Goal: Contribute content

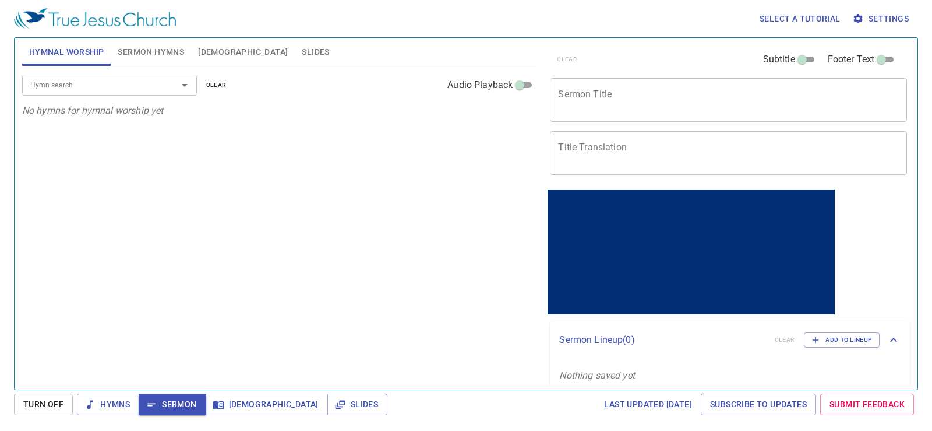
click at [22, 38] on button "Hymnal Worship" at bounding box center [66, 52] width 89 height 28
click at [164, 54] on span "Sermon Hymns" at bounding box center [151, 52] width 66 height 15
click at [89, 52] on span "Hymnal Worship" at bounding box center [66, 52] width 75 height 15
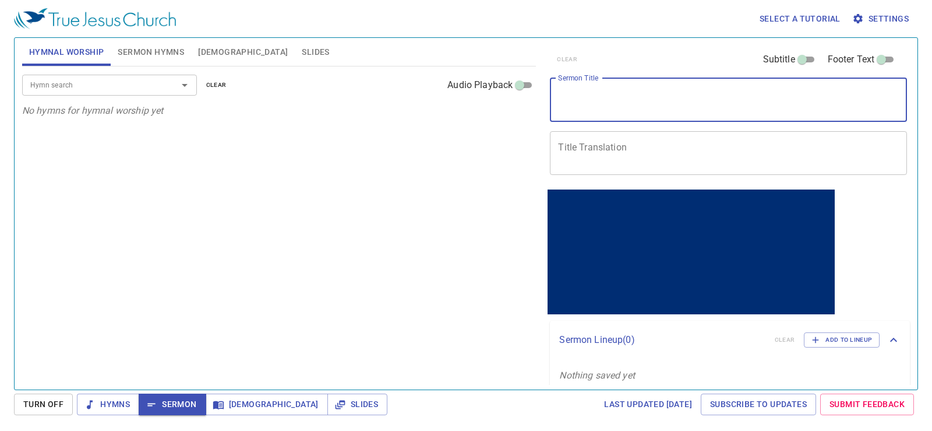
click at [644, 104] on textarea "Sermon Title" at bounding box center [728, 100] width 341 height 22
paste textarea "Q&A"
click at [632, 150] on textarea "Title Translation" at bounding box center [728, 153] width 341 height 22
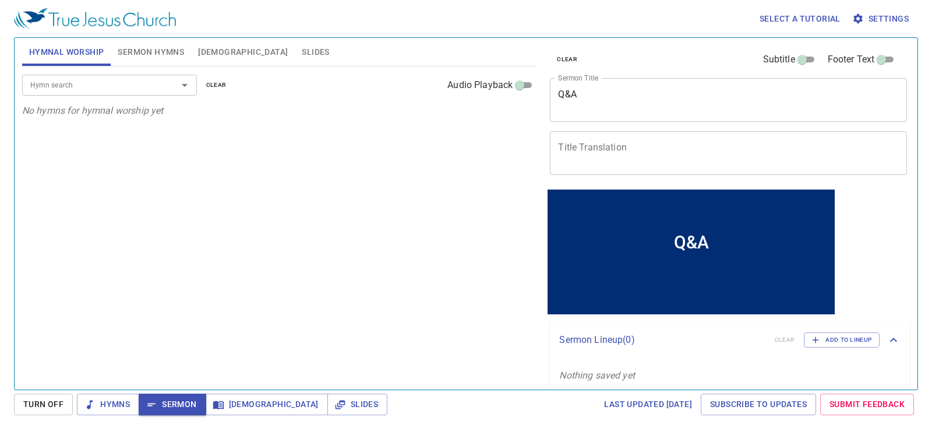
drag, startPoint x: 558, startPoint y: 98, endPoint x: 563, endPoint y: 95, distance: 6.3
click at [558, 98] on div "Q&A x Sermon Title" at bounding box center [728, 100] width 357 height 44
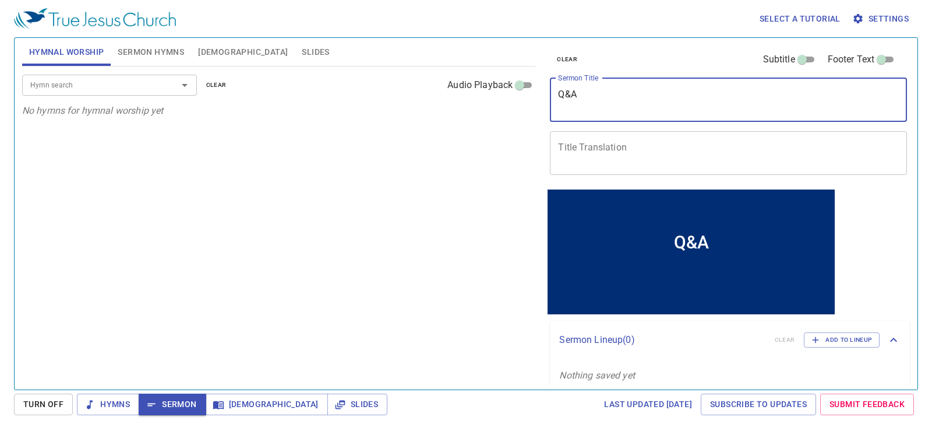
click at [563, 95] on textarea "Q&A" at bounding box center [728, 100] width 341 height 22
paste textarea "開放問答:AI 時代的家庭教育挑戰"
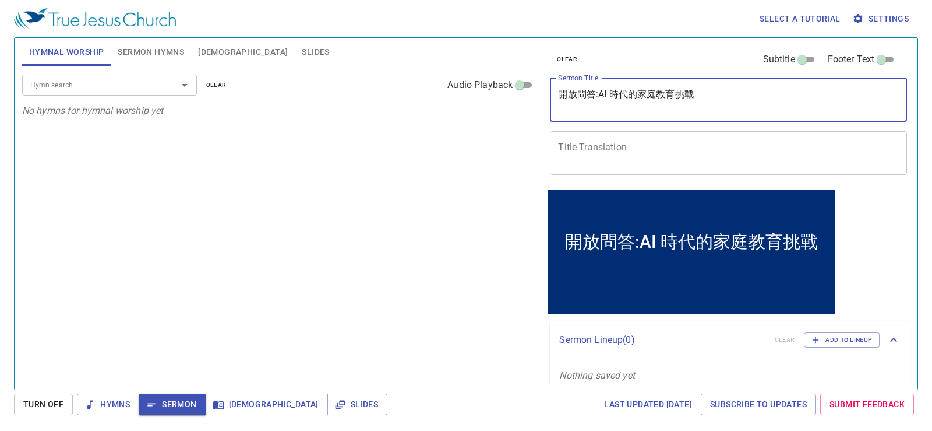
type textarea "開放問答:AI 時代的家庭教育挑戰"
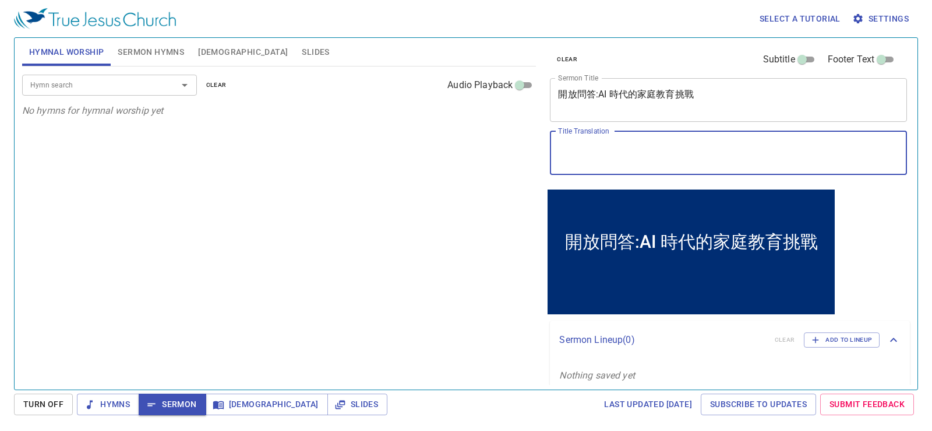
click at [654, 158] on textarea "Title Translation" at bounding box center [728, 153] width 341 height 22
paste textarea "Open discussion on parenting challenges in the AI era"
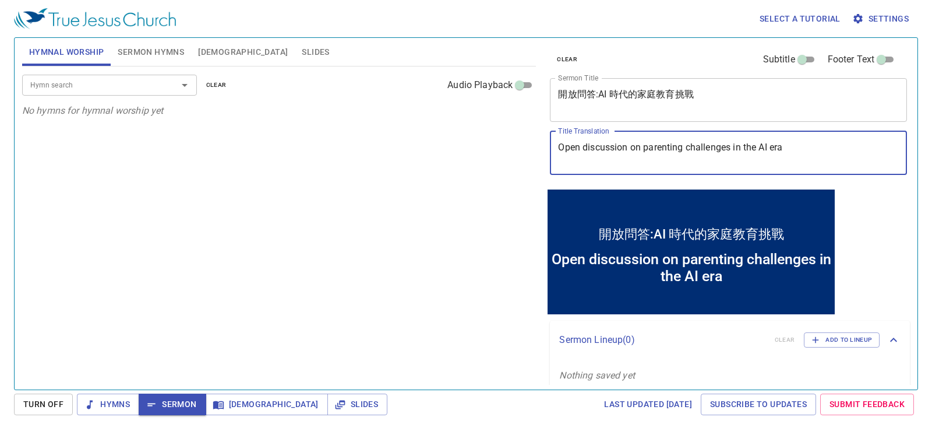
type textarea "Open discussion on parenting challenges in the AI era"
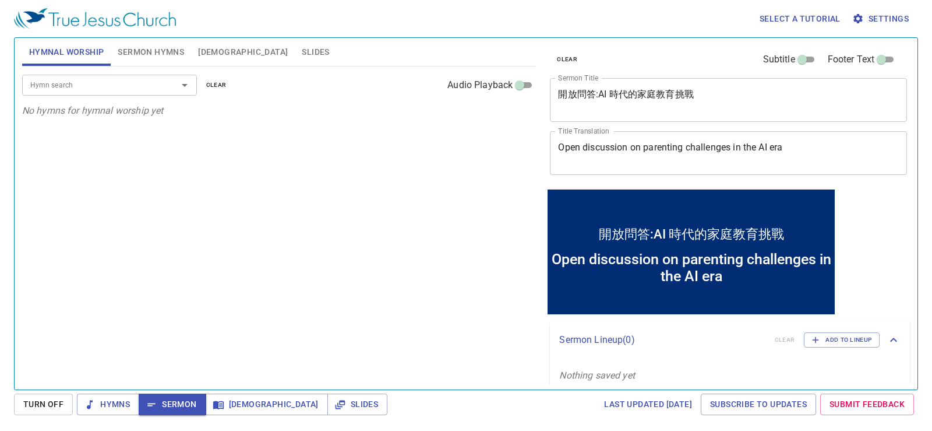
click at [336, 200] on div "Hymn search Hymn search clear Audio Playback No hymns for hymnal worship yet" at bounding box center [279, 222] width 514 height 313
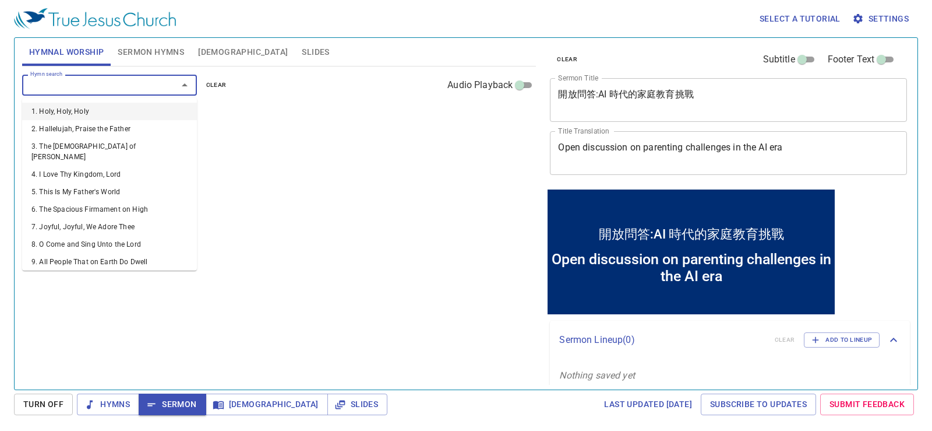
click at [139, 83] on input "Hymn search" at bounding box center [92, 84] width 133 height 13
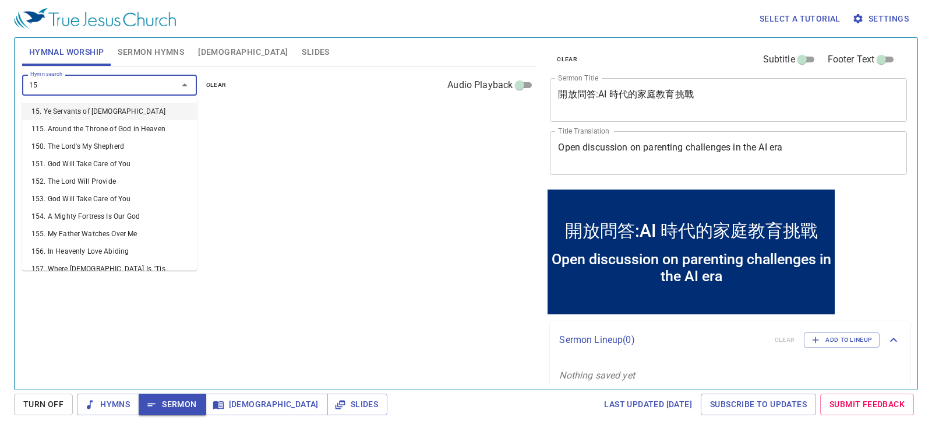
type input "156"
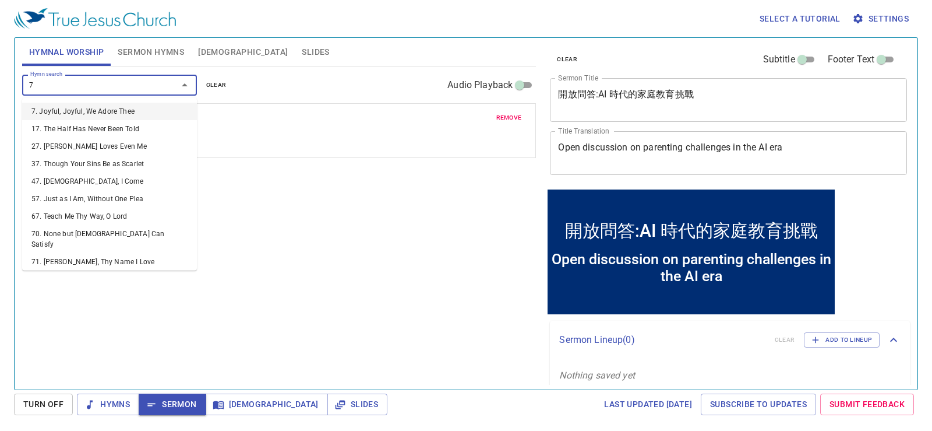
type input "73"
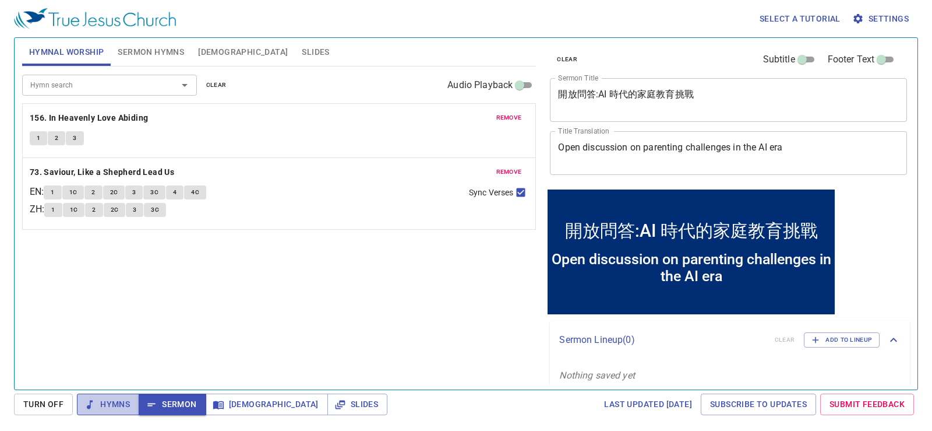
click at [109, 398] on span "Hymns" at bounding box center [108, 404] width 44 height 15
click at [386, 324] on div "Hymn search Hymn search clear Audio Playback remove 156. In Heavenly Love Abidi…" at bounding box center [279, 222] width 514 height 313
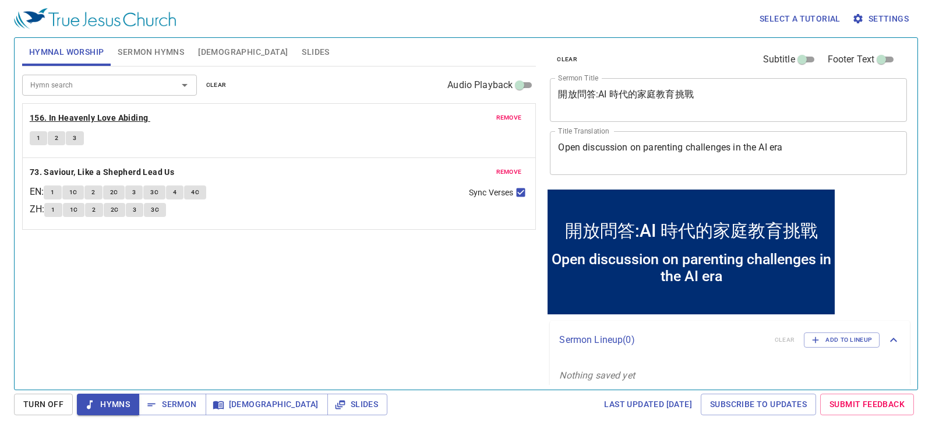
click at [140, 119] on b "156. In Heavenly Love Abiding" at bounding box center [89, 118] width 119 height 15
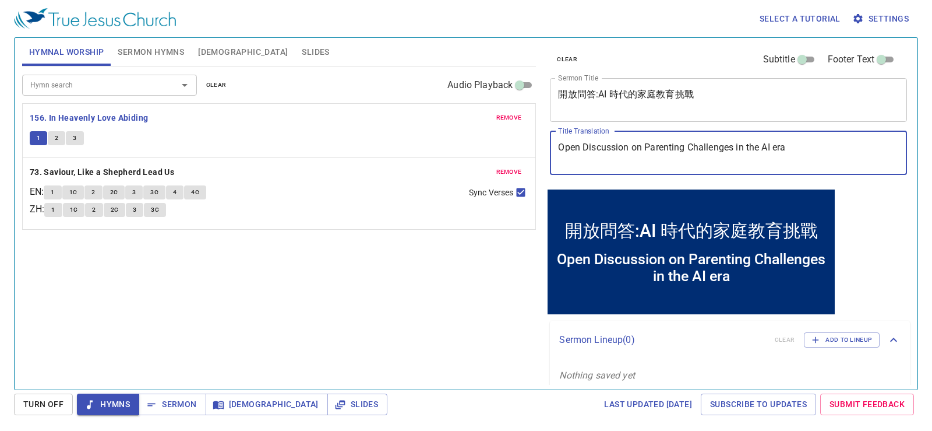
drag, startPoint x: 488, startPoint y: 283, endPoint x: 531, endPoint y: 293, distance: 44.4
click at [531, 293] on div "Hymn search Hymn search clear Audio Playback remove 156. In Heavenly Love Abidi…" at bounding box center [279, 222] width 514 height 313
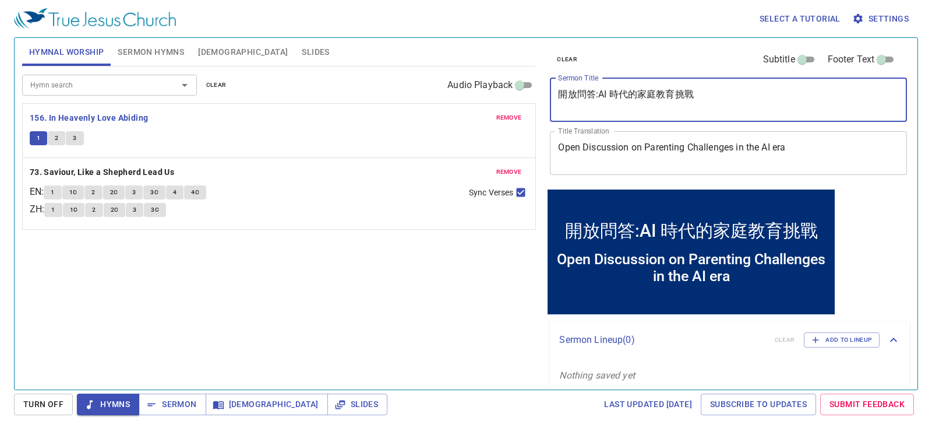
click at [630, 96] on textarea "開放問答:AI 時代的家庭教育挑戰" at bounding box center [728, 100] width 341 height 22
click at [614, 150] on textarea "Open Discussion on Parenting Challenges in the AI era" at bounding box center [728, 153] width 341 height 22
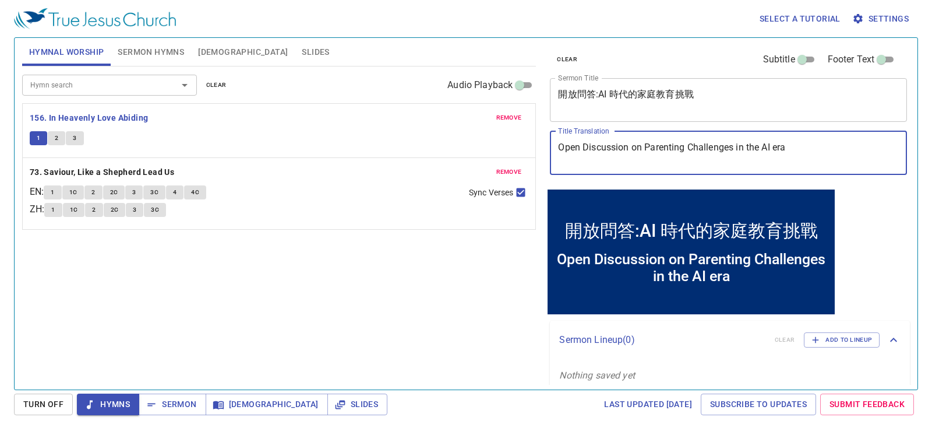
click at [614, 150] on textarea "Open Discussion on Parenting Challenges in the AI era" at bounding box center [728, 153] width 341 height 22
click at [450, 332] on div "Hymn search Hymn search clear Audio Playback remove 156. In Heavenly Love Abidi…" at bounding box center [279, 222] width 514 height 313
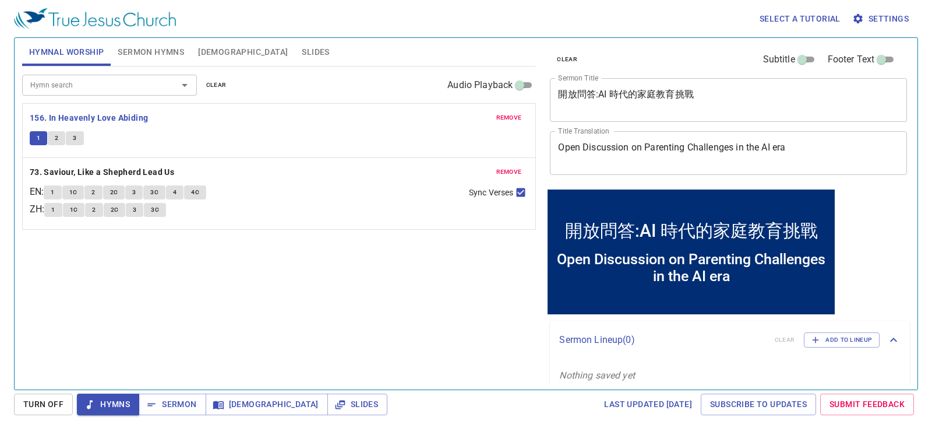
click at [53, 133] on button "2" at bounding box center [56, 138] width 17 height 14
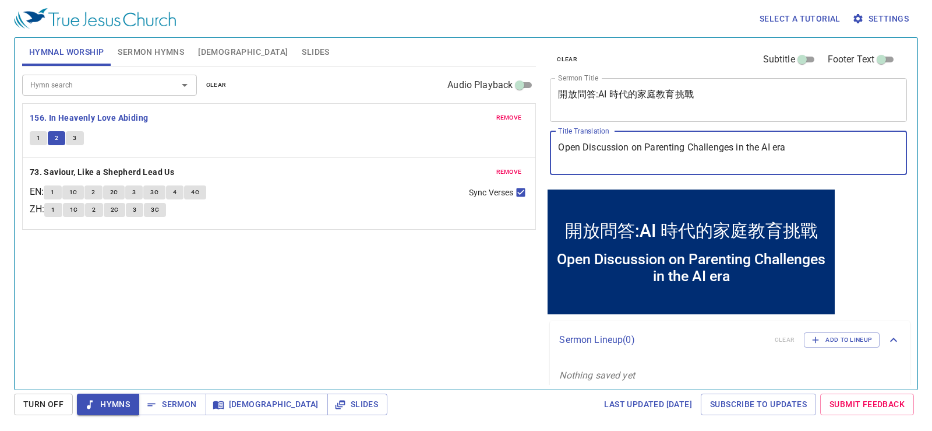
click at [782, 147] on textarea "Open Discussion on Parenting Challenges in the AI era" at bounding box center [728, 153] width 341 height 22
type textarea "Open Discussion on Parenting Challenges in the AI Era"
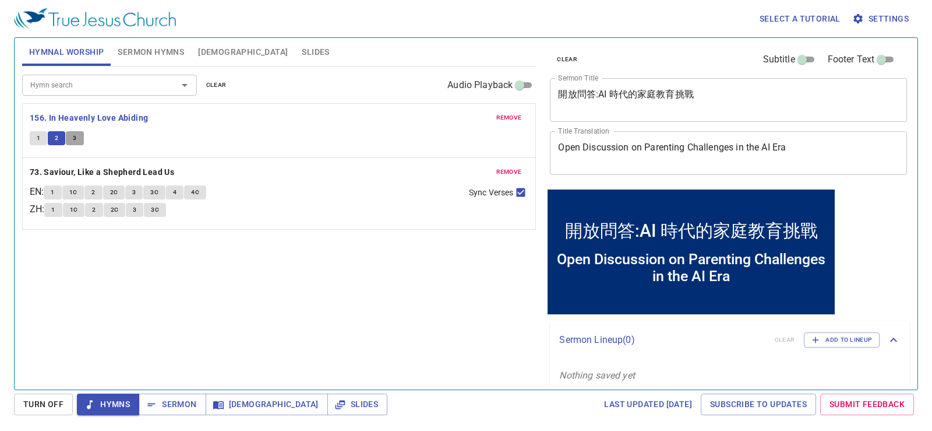
click at [76, 139] on span "3" at bounding box center [74, 138] width 3 height 10
click at [765, 145] on textarea "Open Discussion on Parenting Challenges in the AI Era" at bounding box center [728, 153] width 341 height 22
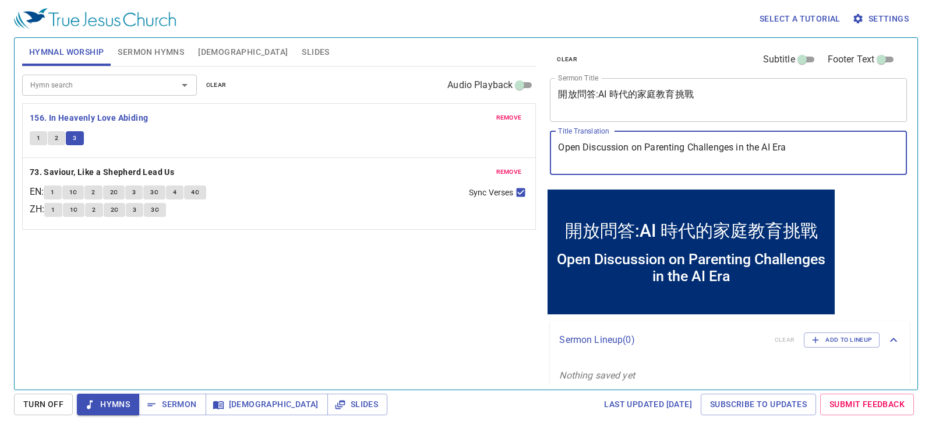
click at [833, 166] on div "Open Discussion on Parenting Challenges in the AI Era x Title Translation" at bounding box center [728, 153] width 357 height 44
click at [833, 153] on textarea "Open Discussion on Parenting Challenges in the AI Era" at bounding box center [728, 153] width 341 height 22
click at [758, 112] on div "開放問答:AI 時代的家庭教育挑戰 x Sermon Title" at bounding box center [728, 100] width 357 height 44
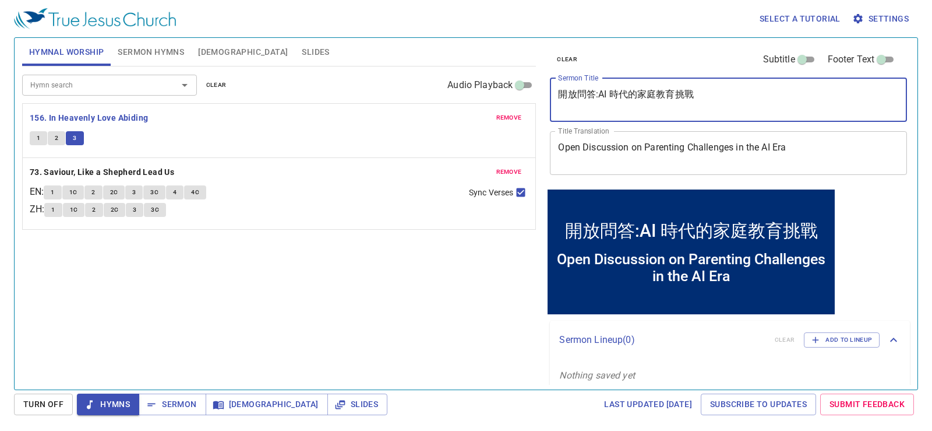
click at [760, 101] on textarea "開放問答:AI 時代的家庭教育挑戰" at bounding box center [728, 100] width 341 height 22
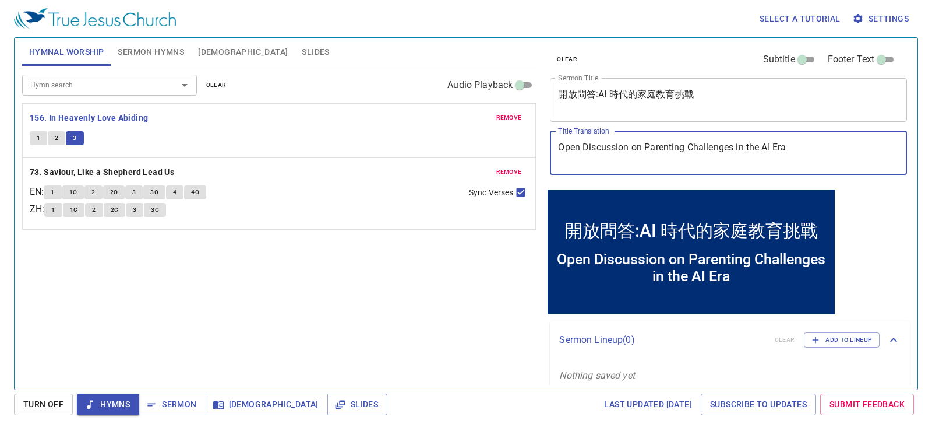
click at [848, 151] on textarea "Open Discussion on Parenting Challenges in the AI Era" at bounding box center [728, 153] width 341 height 22
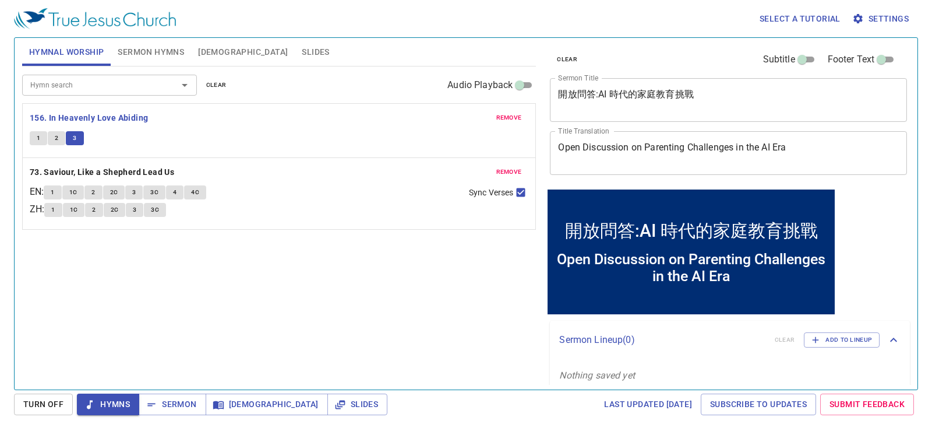
click at [413, 307] on div "Hymn search Hymn search clear Audio Playback remove 156. In Heavenly Love Abidi…" at bounding box center [279, 222] width 514 height 313
click at [124, 165] on b "73. Saviour, Like a Shepherd Lead Us" at bounding box center [102, 172] width 145 height 15
click at [262, 295] on div "Hymn search Hymn search clear Audio Playback remove 156. In Heavenly Love Abidi…" at bounding box center [279, 222] width 514 height 313
click at [291, 262] on div "Hymn search Hymn search clear Audio Playback remove 156. In Heavenly Love Abidi…" at bounding box center [279, 222] width 514 height 313
click at [54, 190] on span "1" at bounding box center [52, 192] width 3 height 10
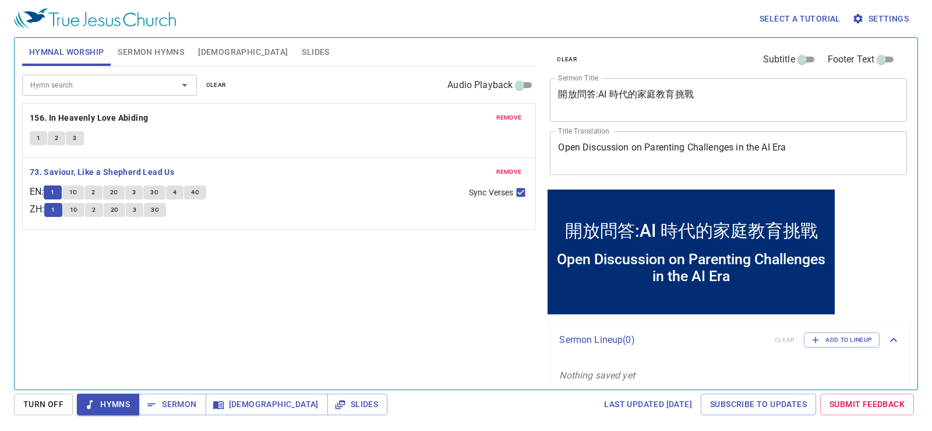
click at [123, 267] on div "Hymn search Hymn search clear Audio Playback remove 156. In Heavenly Love Abidi…" at bounding box center [279, 222] width 514 height 313
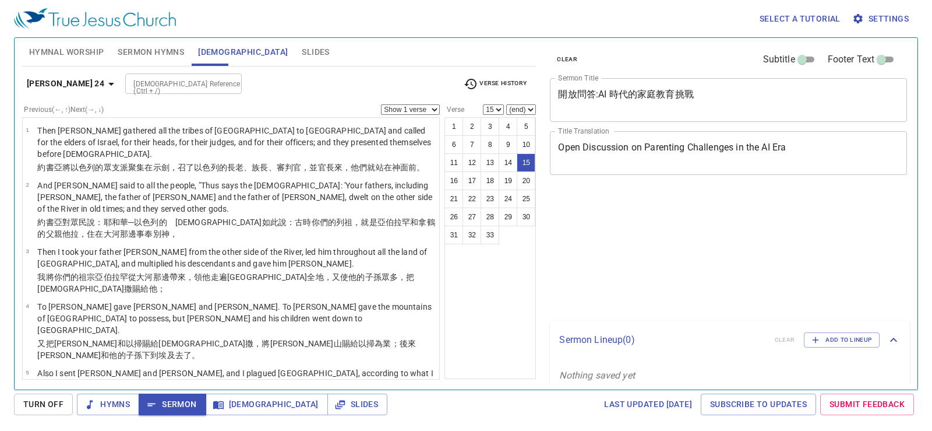
select select "15"
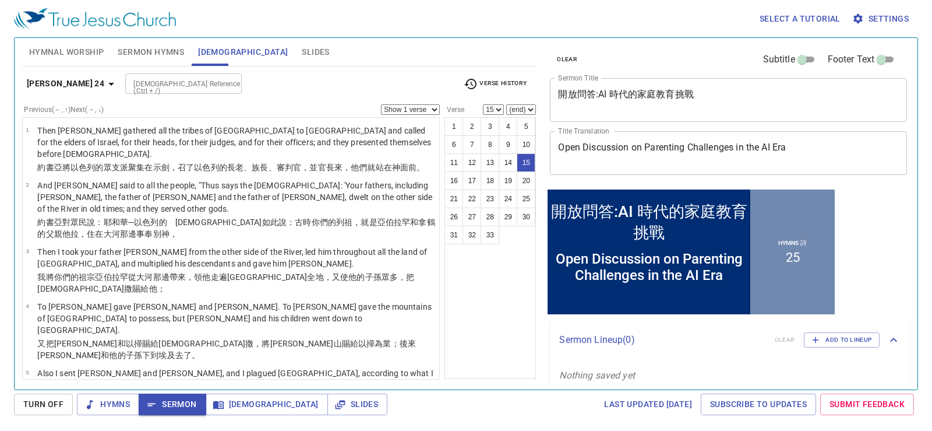
scroll to position [569, 0]
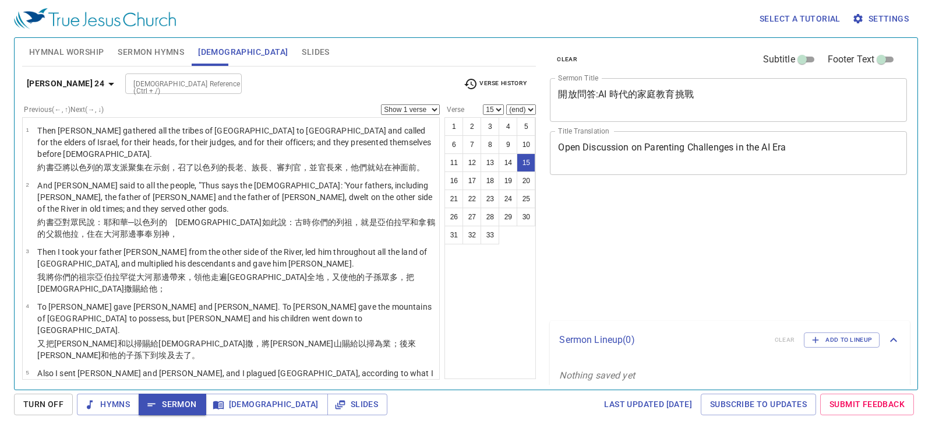
select select "15"
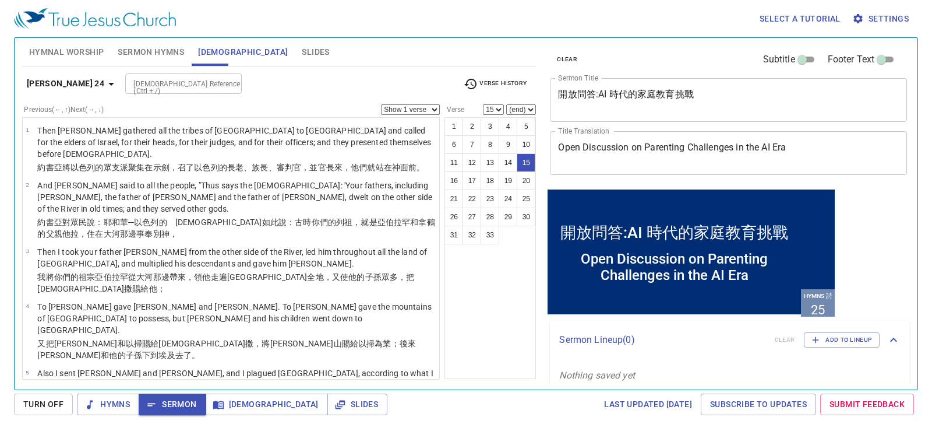
scroll to position [569, 0]
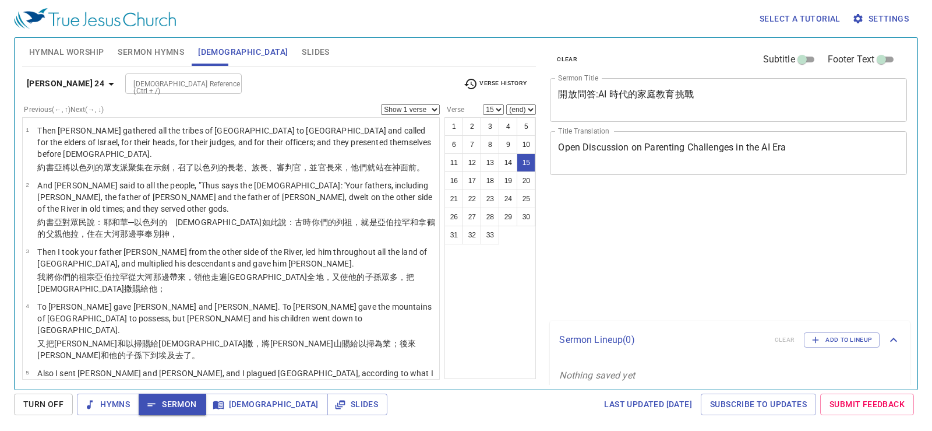
select select "15"
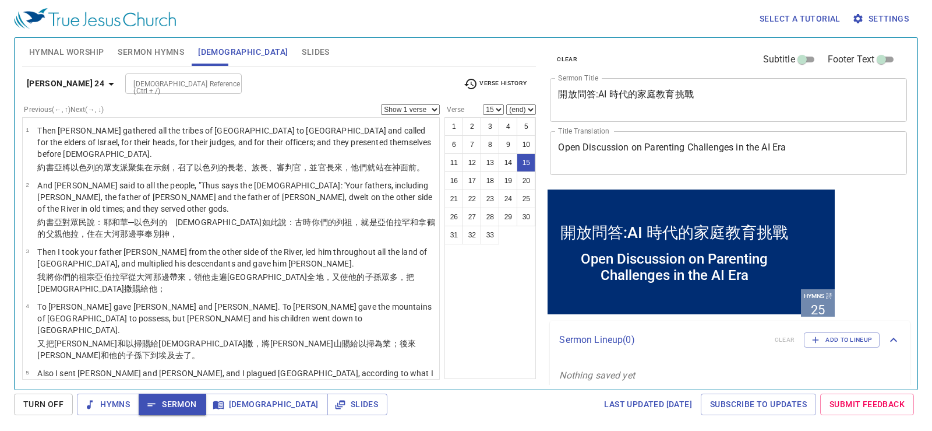
scroll to position [569, 0]
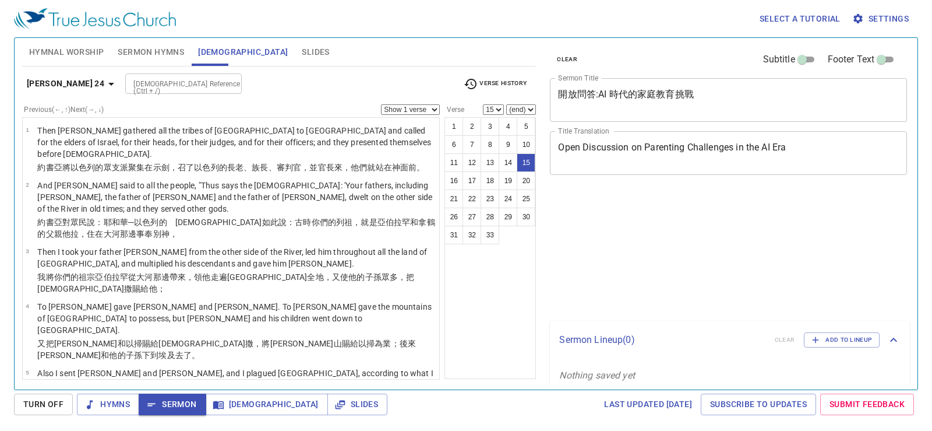
select select "15"
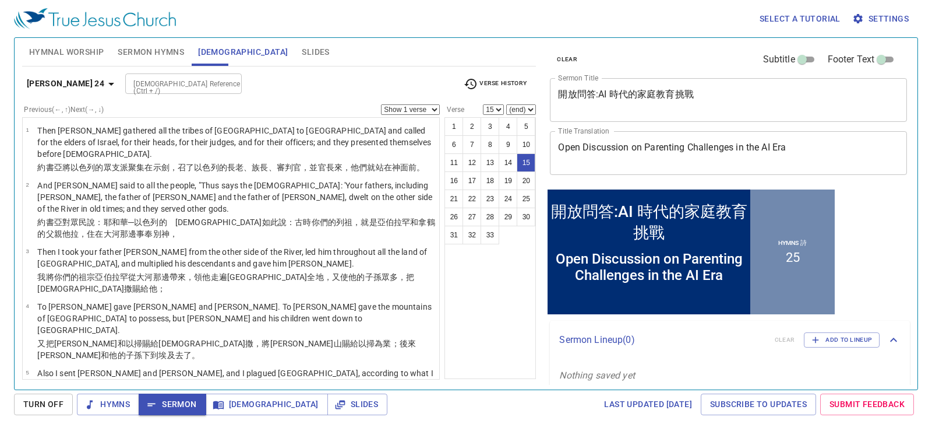
scroll to position [569, 0]
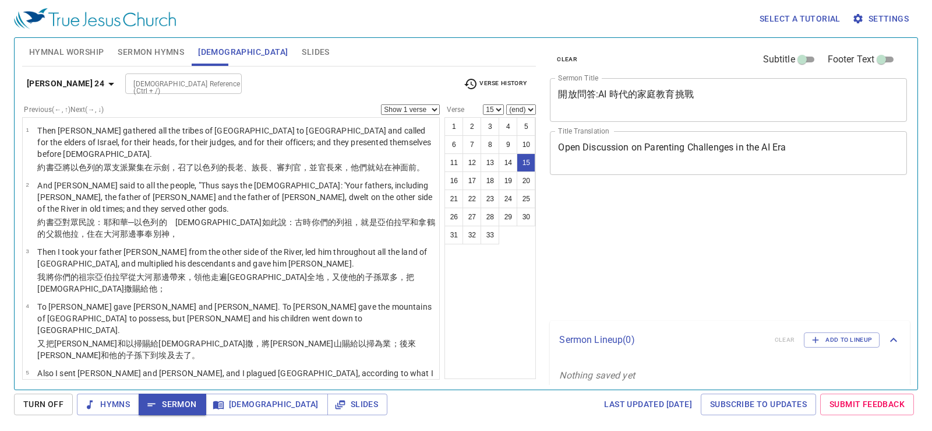
select select "15"
